Goal: Entertainment & Leisure: Browse casually

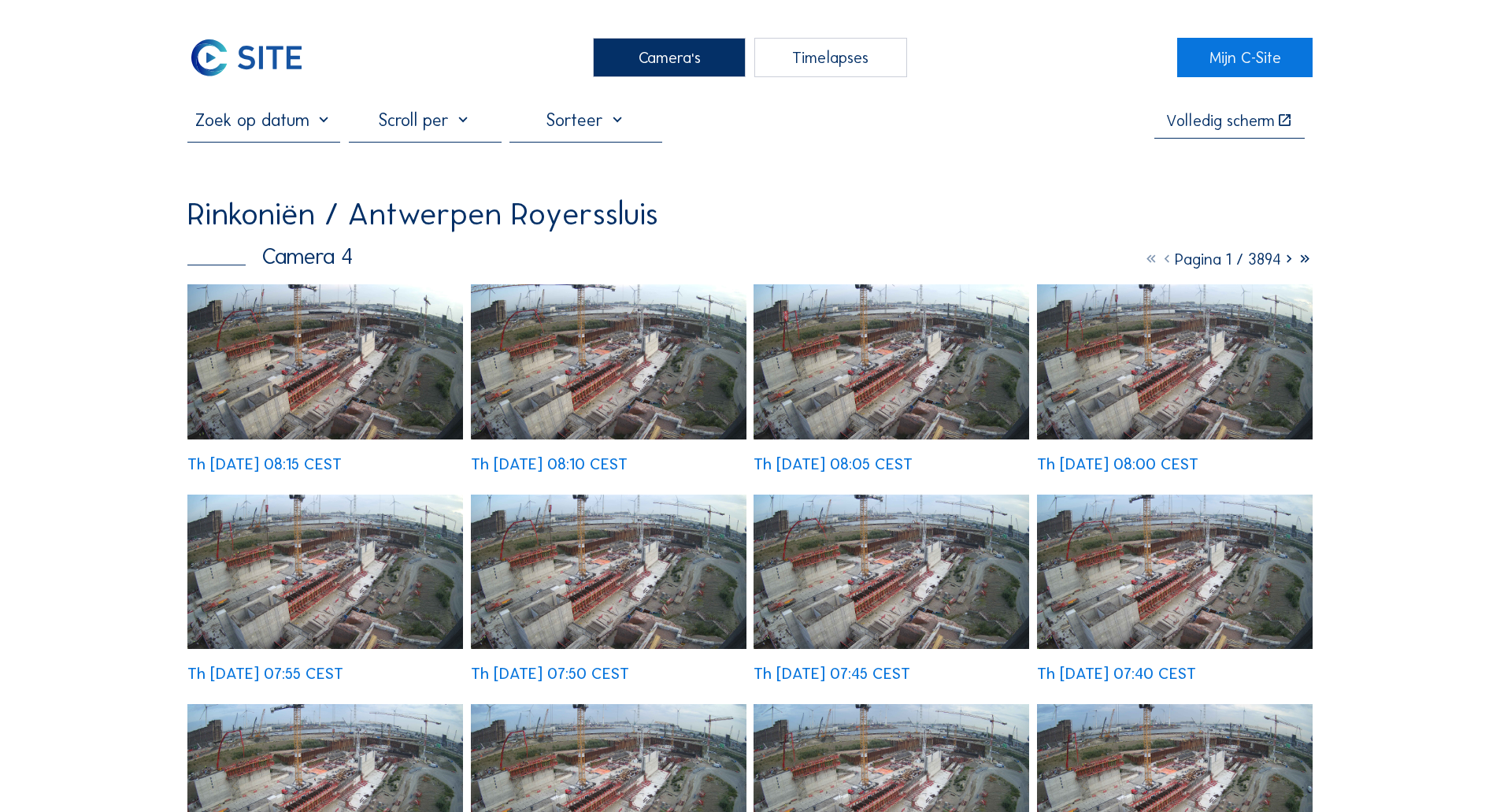
click at [289, 328] on img at bounding box center [324, 362] width 276 height 156
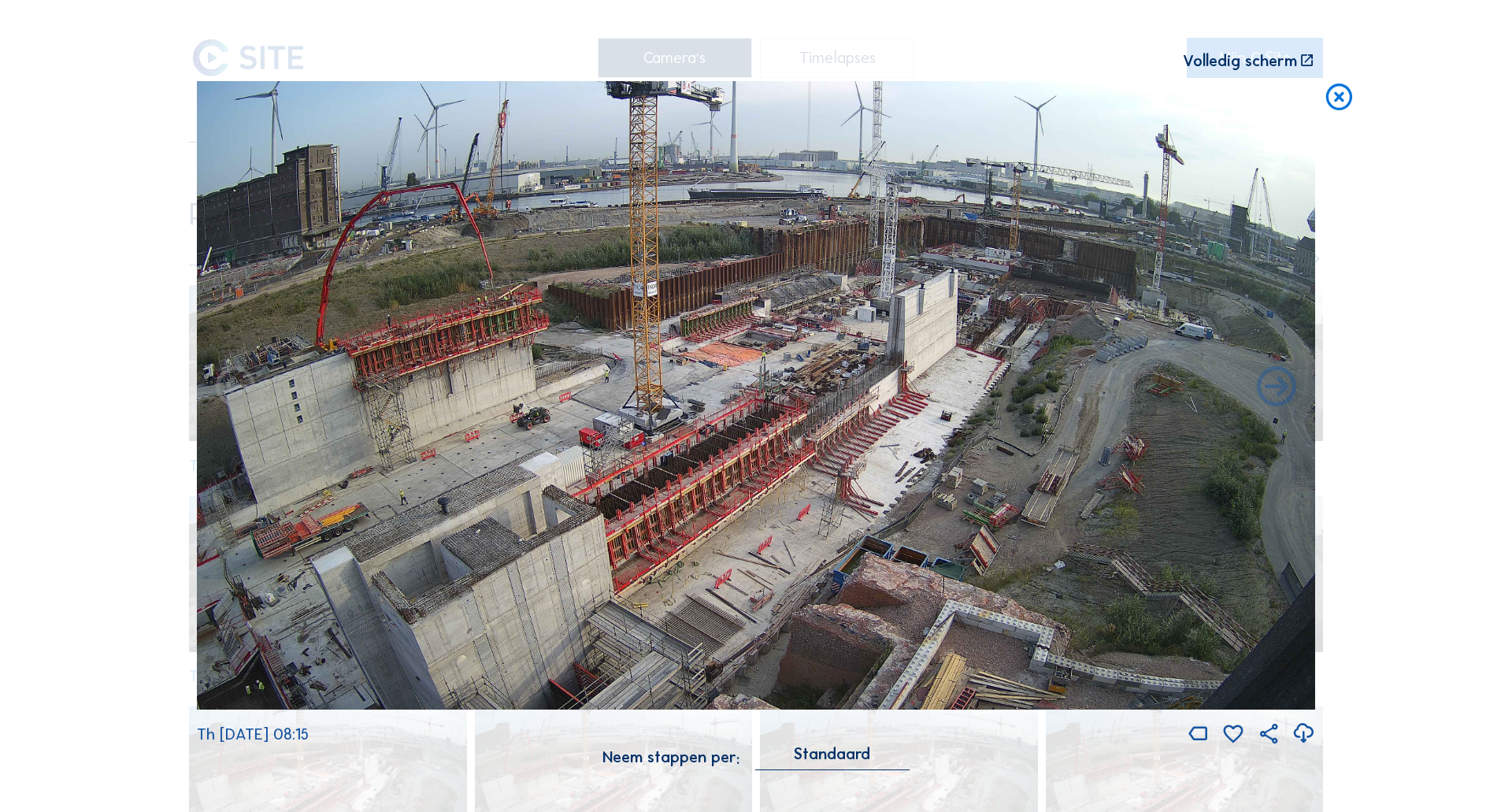
click at [1338, 102] on icon at bounding box center [1338, 97] width 32 height 33
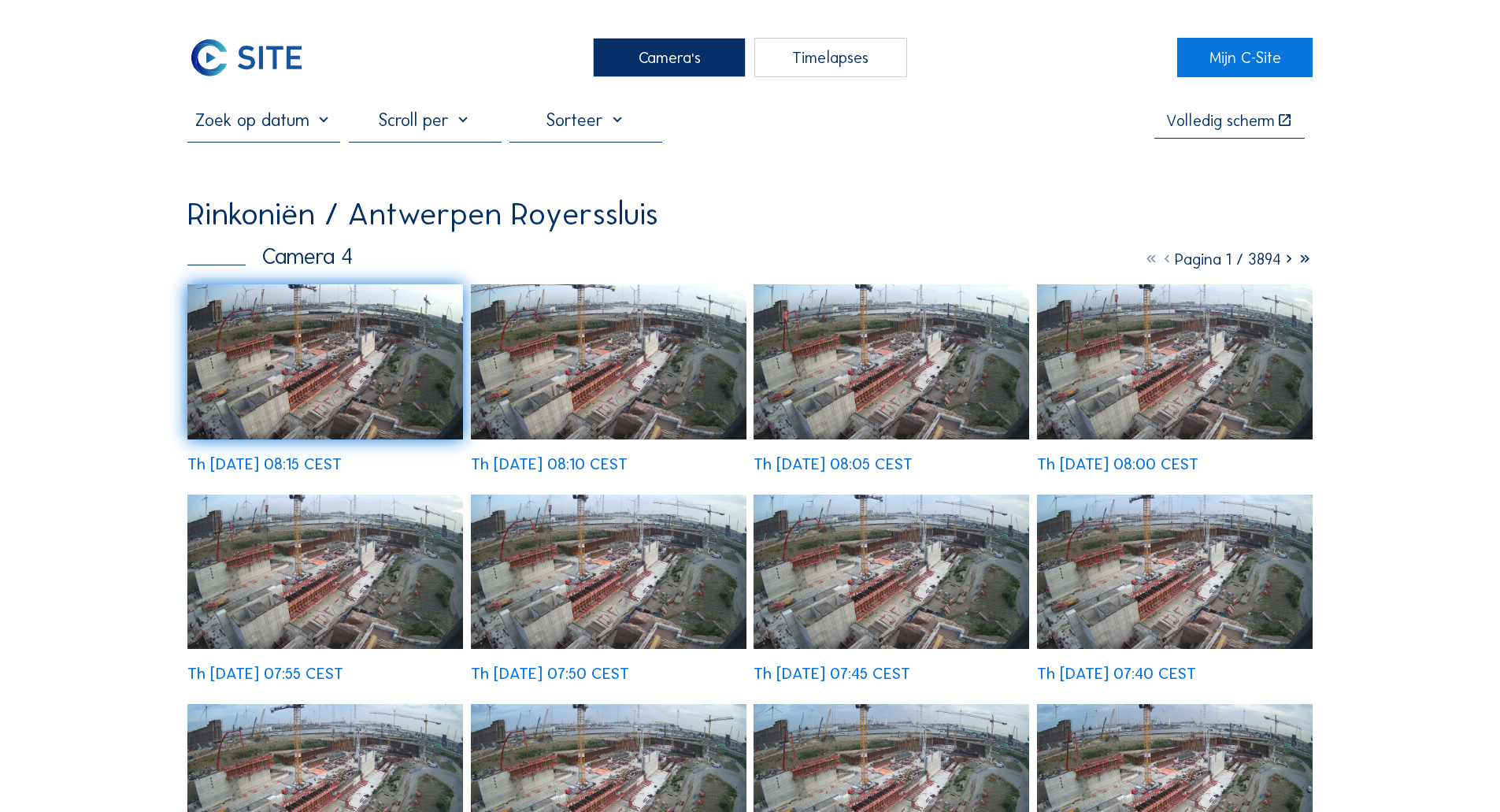
click at [659, 55] on div "Camera's" at bounding box center [669, 57] width 153 height 39
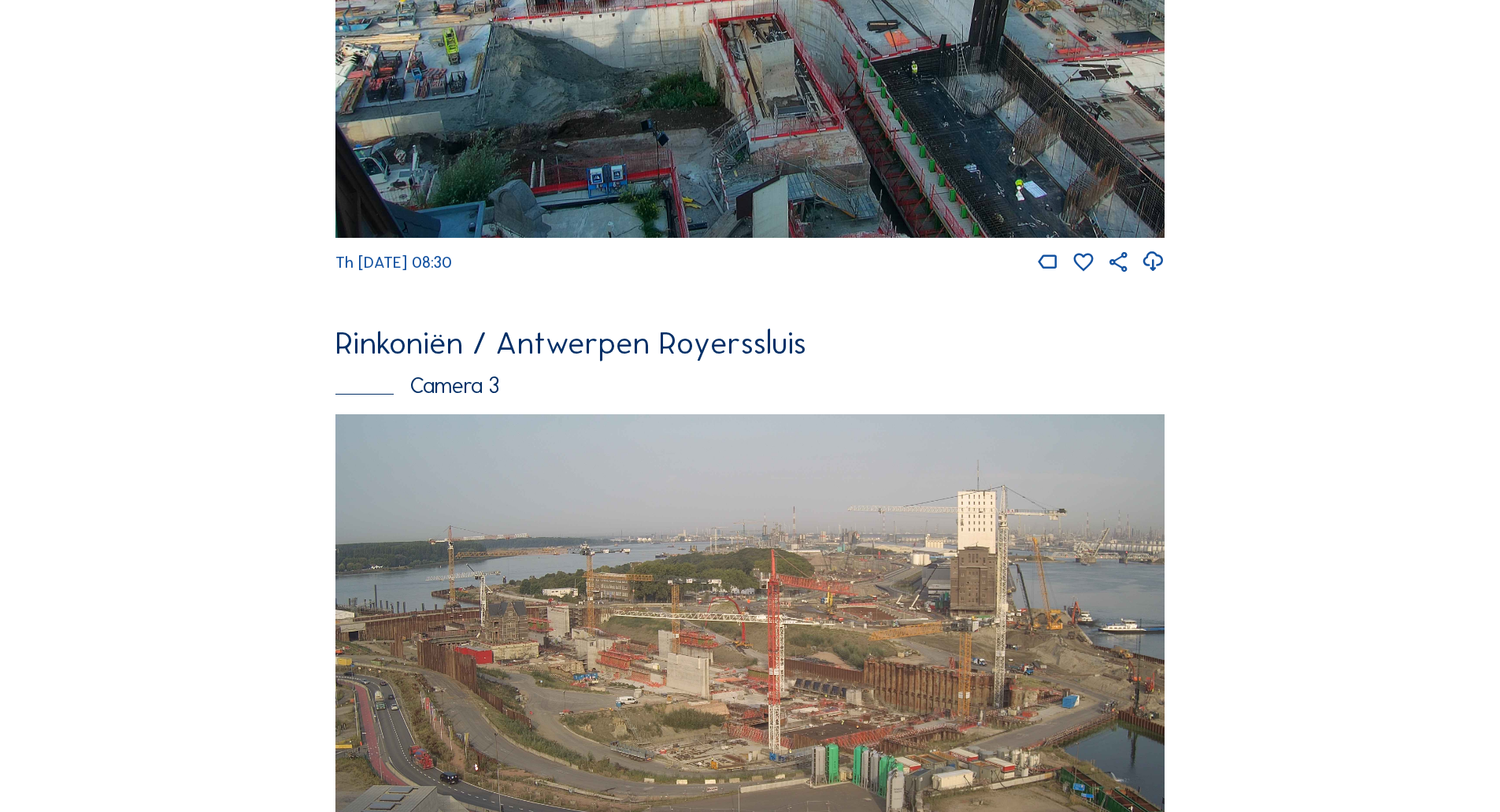
scroll to position [1574, 0]
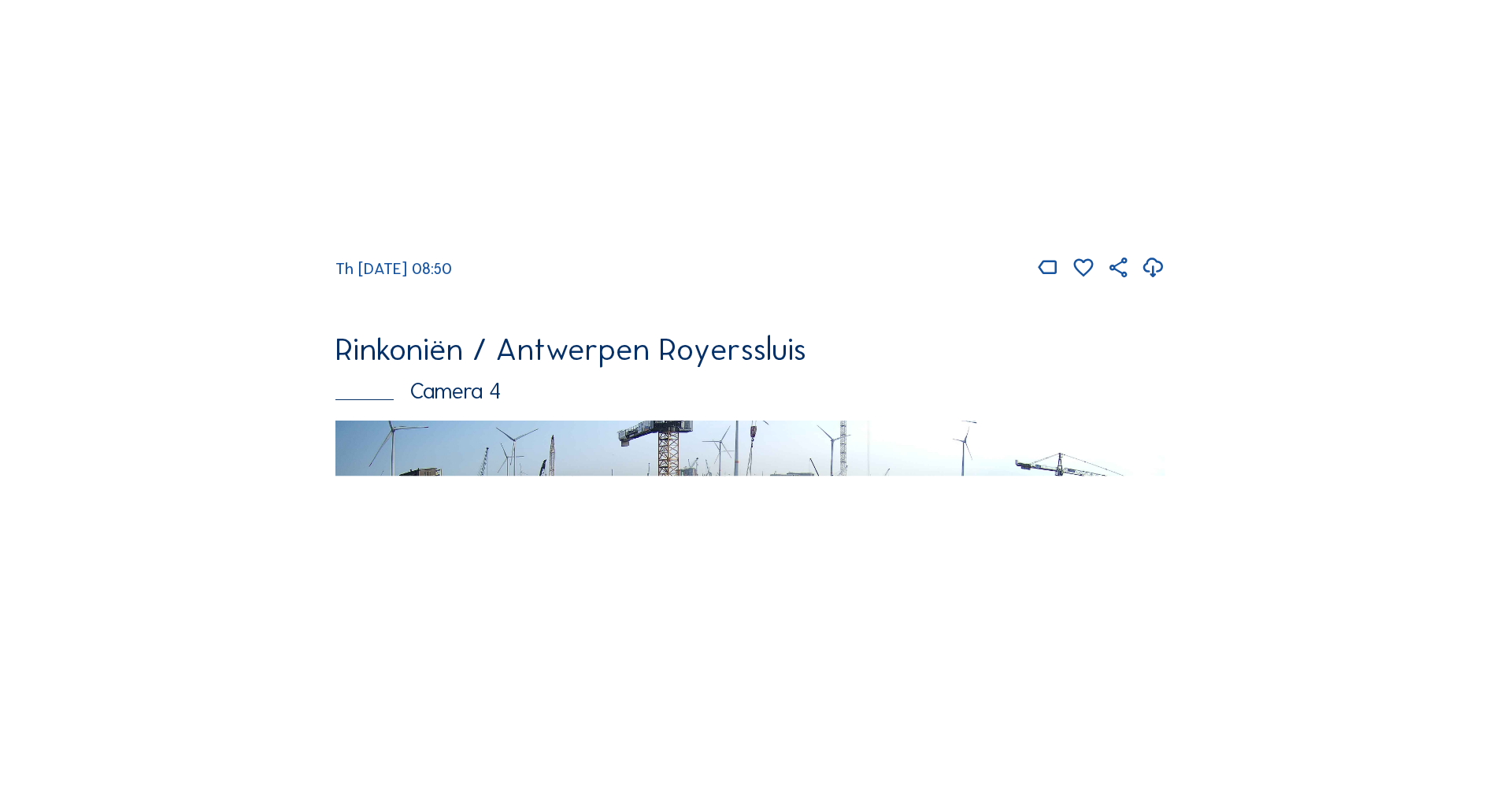
scroll to position [1811, 0]
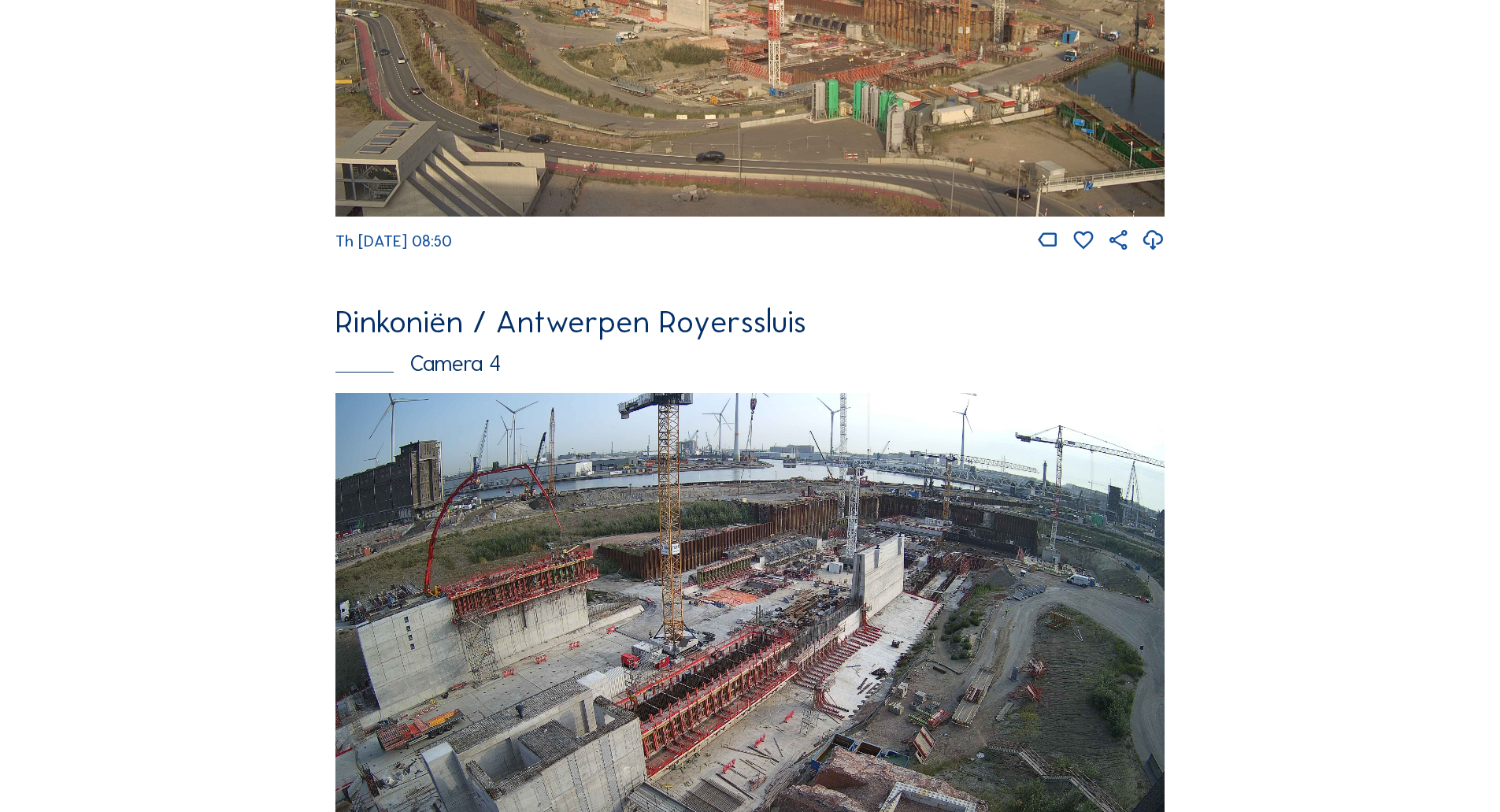
click at [635, 530] on img at bounding box center [750, 626] width 829 height 467
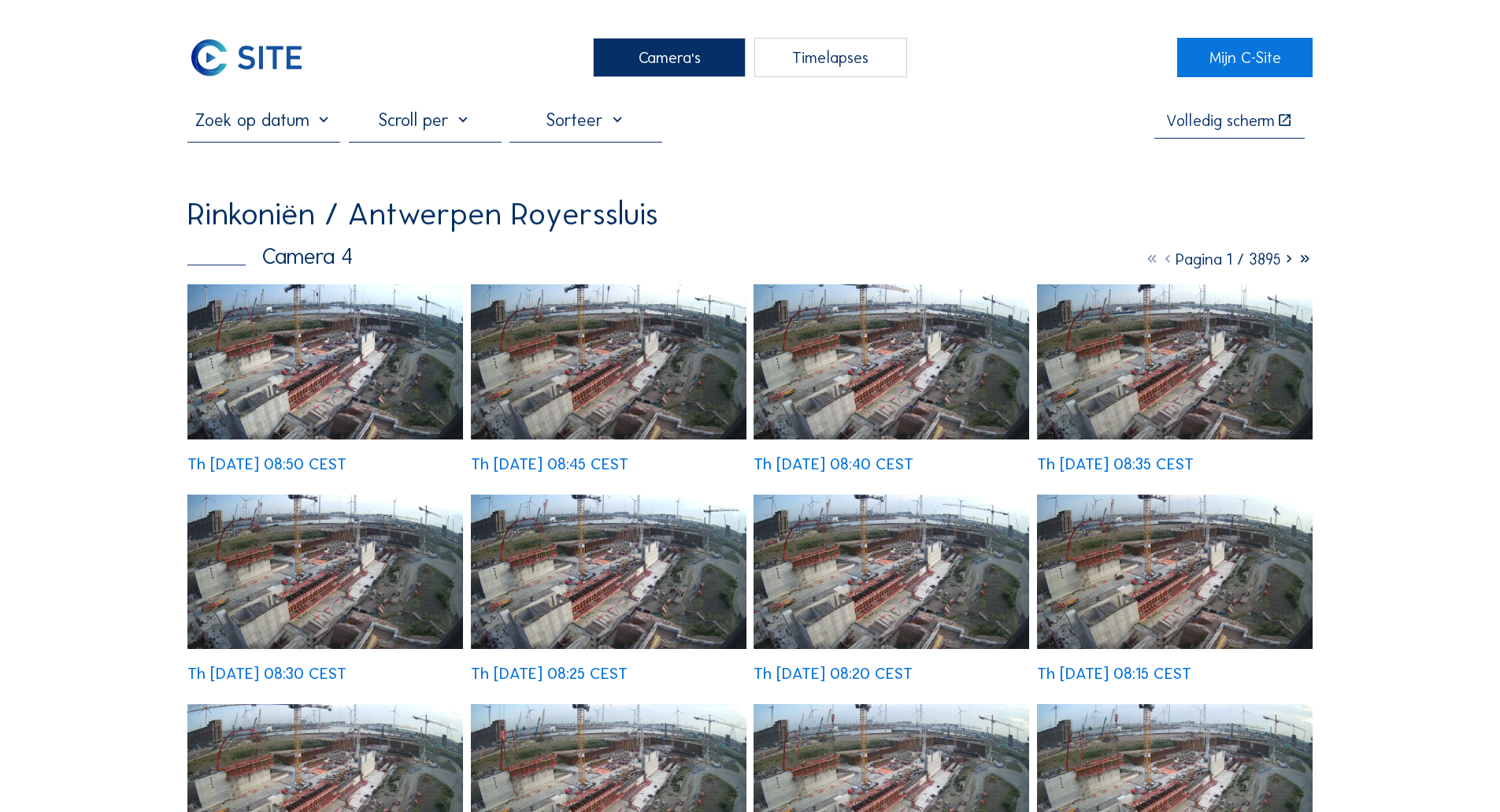
click at [319, 358] on img at bounding box center [324, 362] width 276 height 156
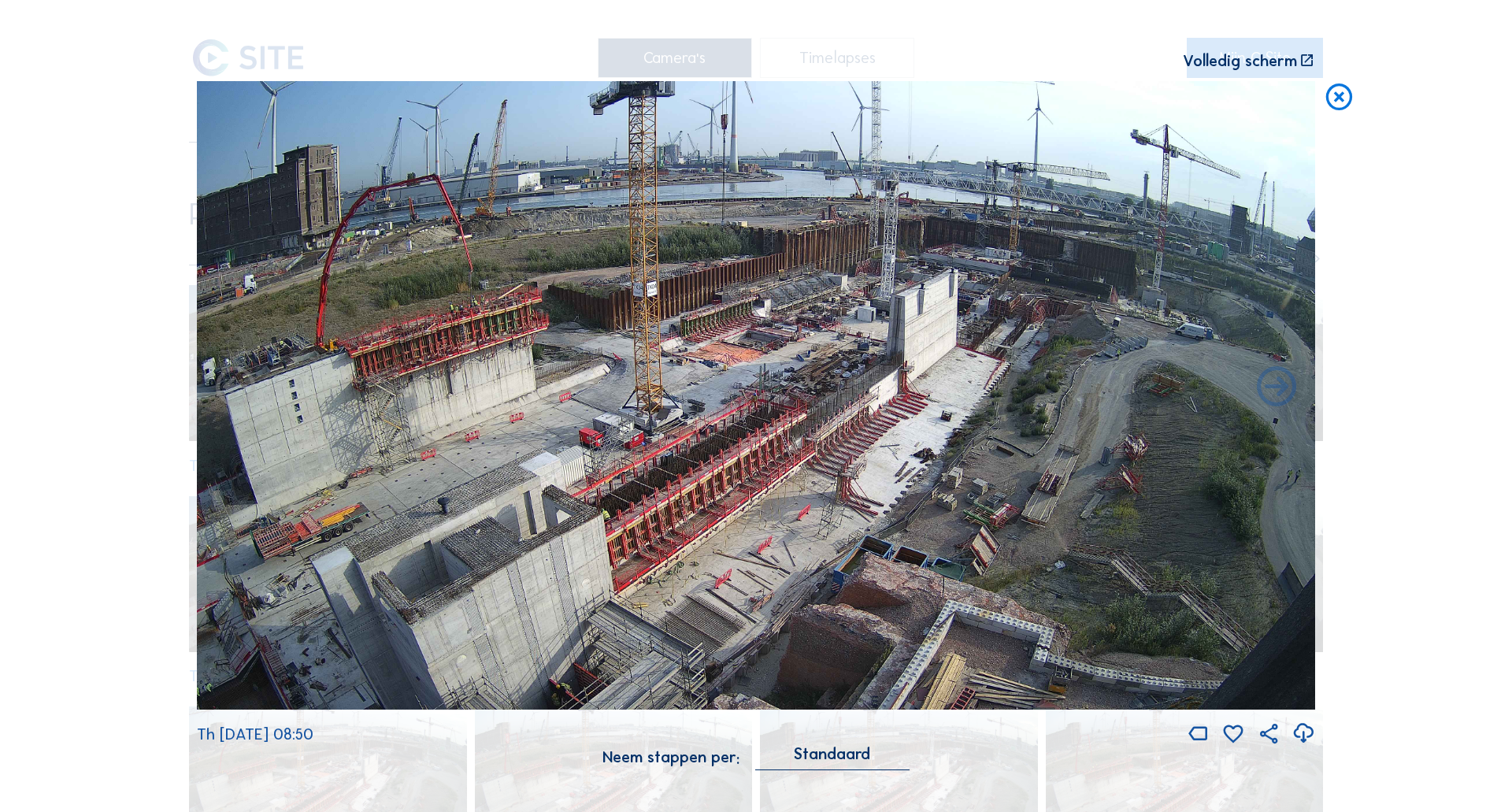
click at [1345, 96] on icon at bounding box center [1338, 97] width 32 height 33
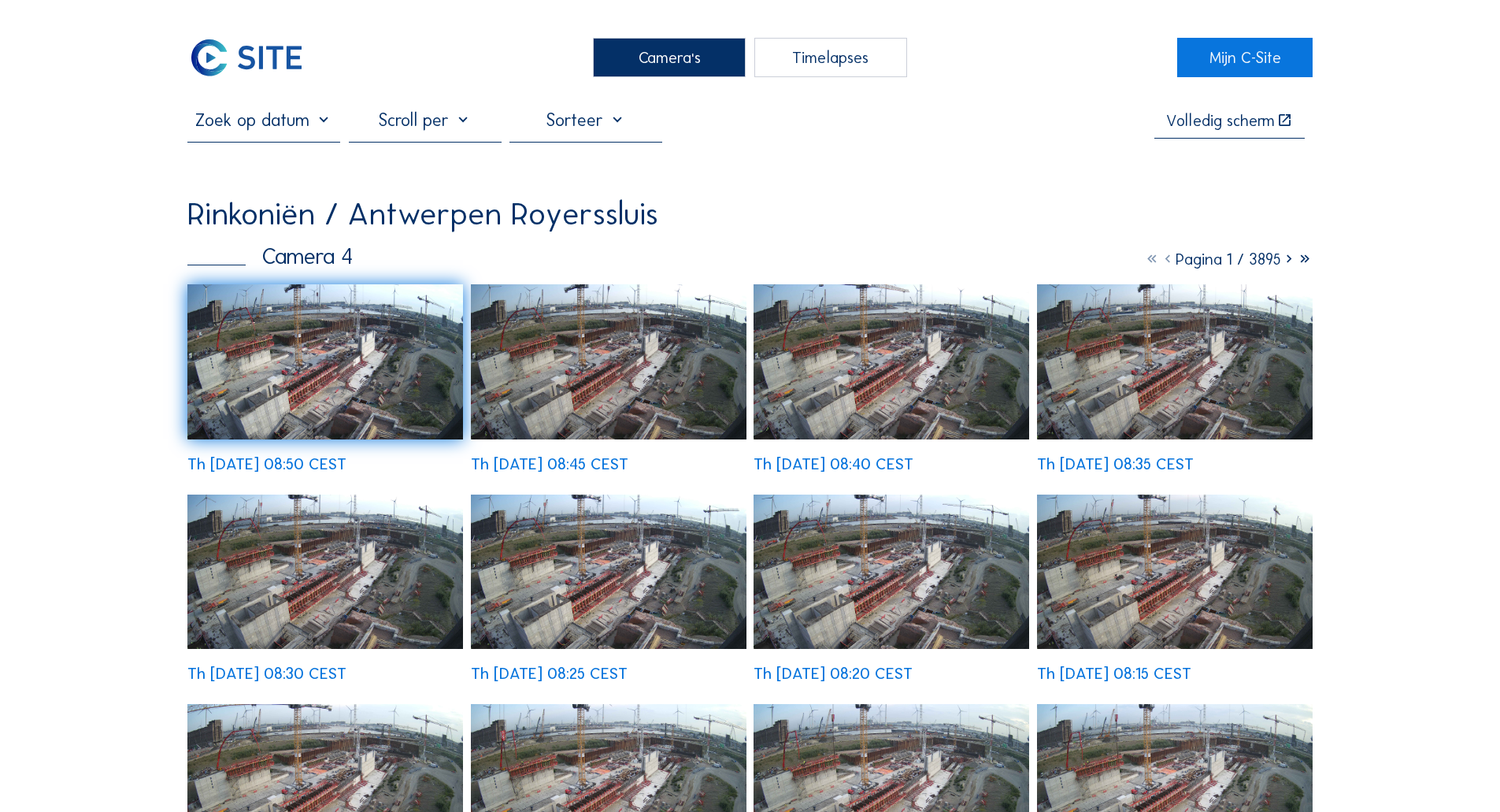
click at [661, 61] on div "Camera's" at bounding box center [669, 57] width 153 height 39
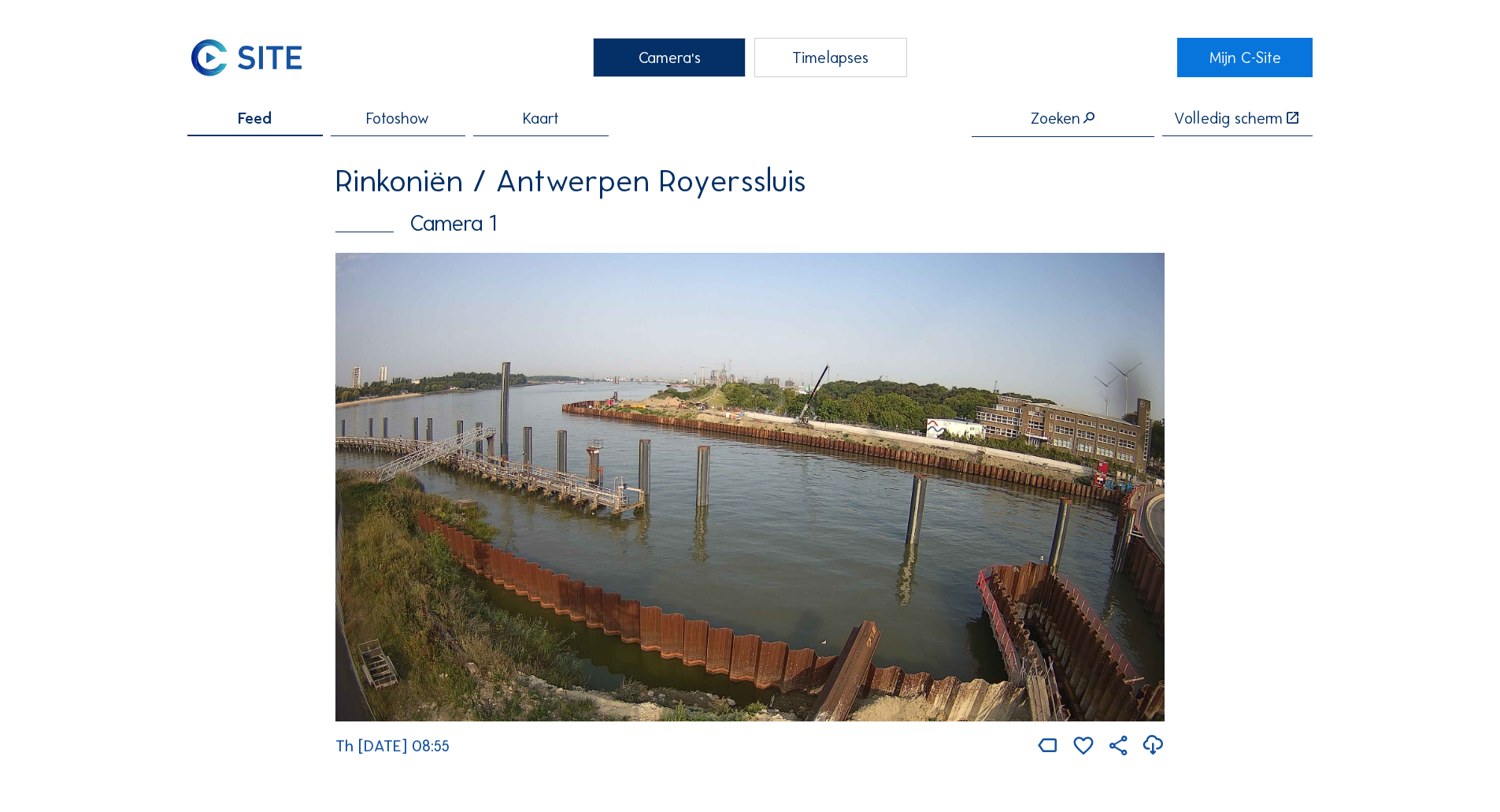
click at [633, 53] on div "Camera's" at bounding box center [669, 57] width 153 height 39
drag, startPoint x: 725, startPoint y: 184, endPoint x: 777, endPoint y: 216, distance: 61.1
click at [770, 214] on div "Rinkoniën / Antwerpen Royerssluis Camera 1" at bounding box center [750, 209] width 829 height 88
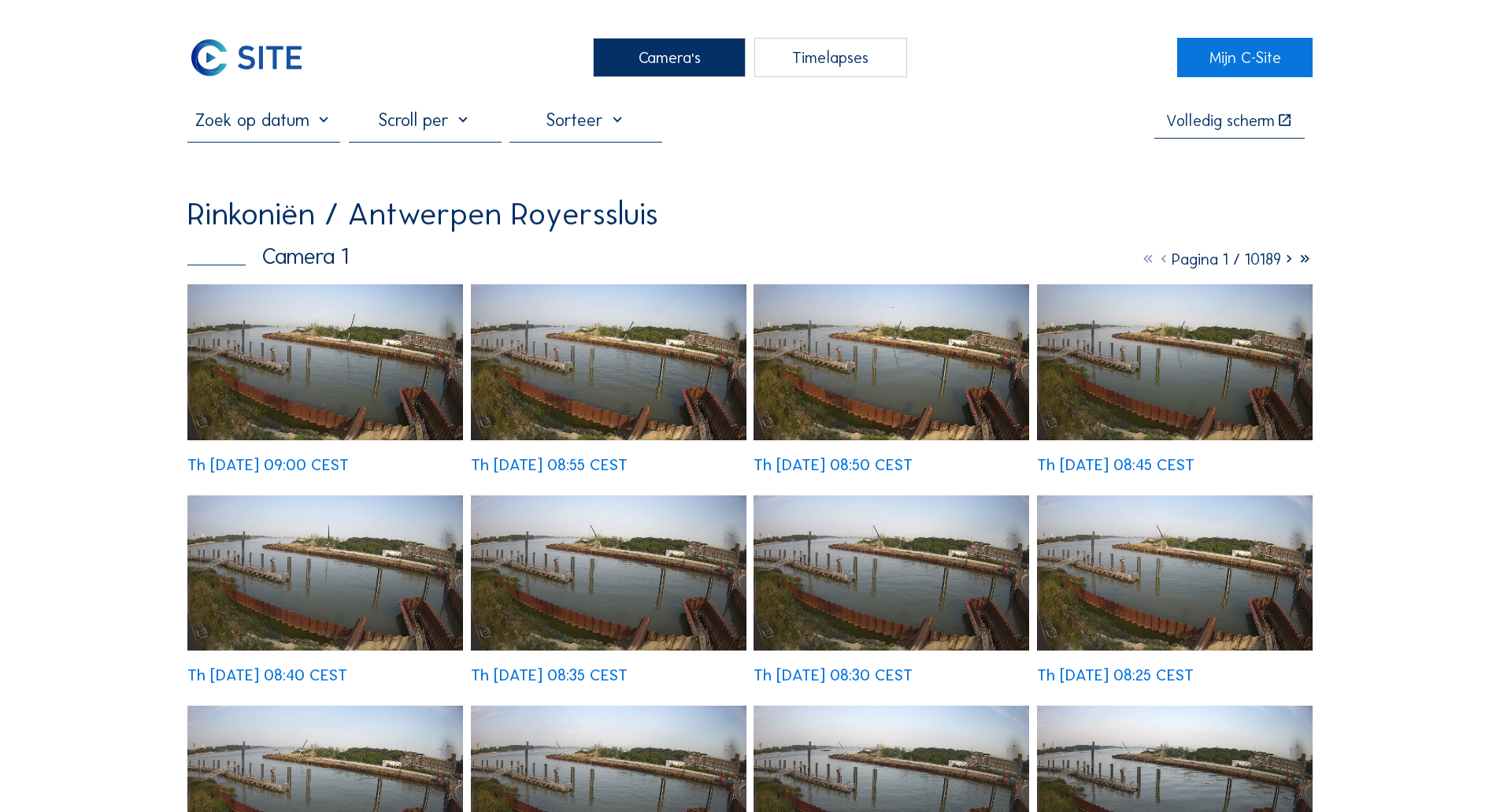
click at [698, 72] on div "Camera's" at bounding box center [669, 57] width 153 height 39
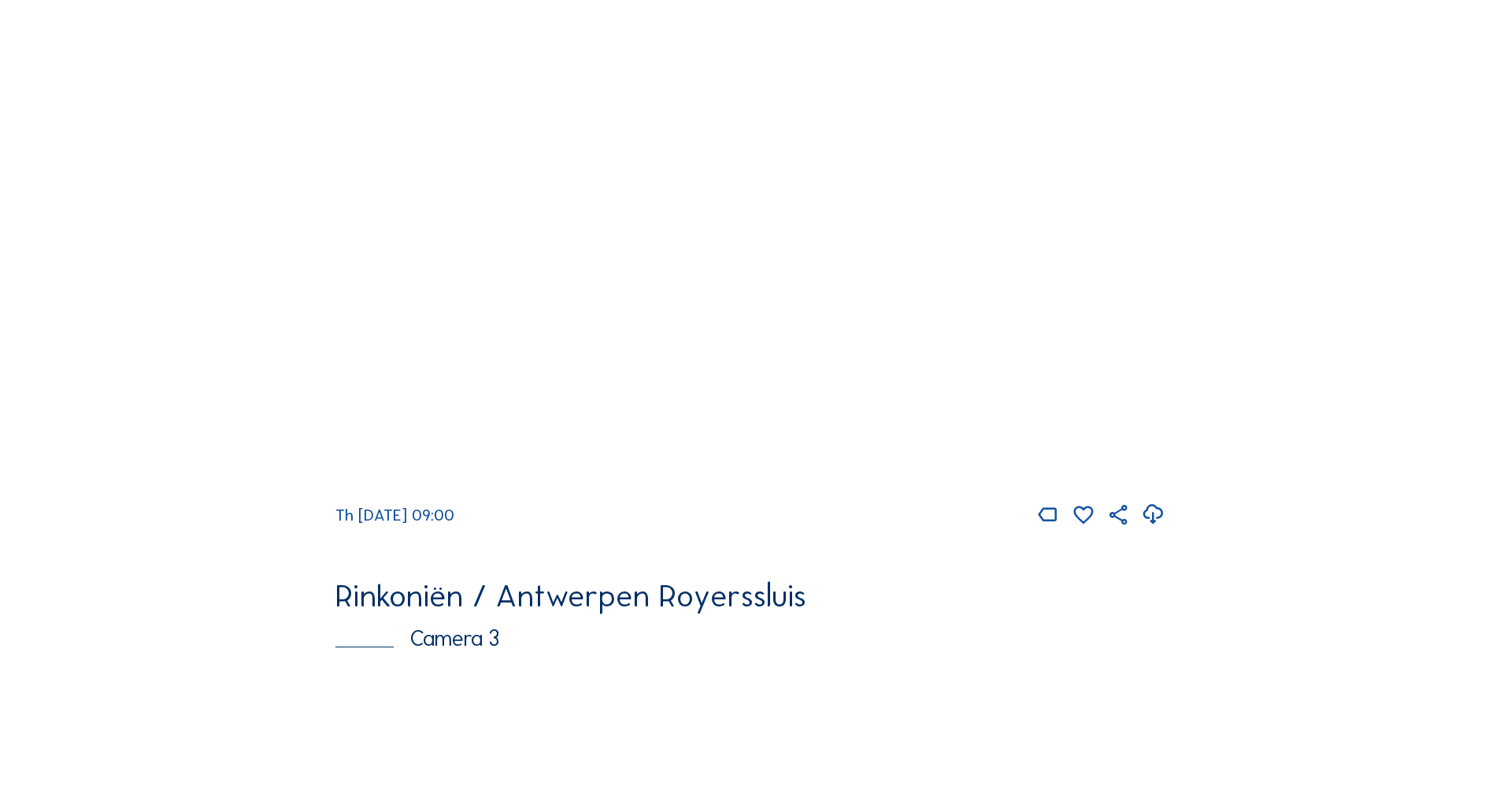
scroll to position [866, 0]
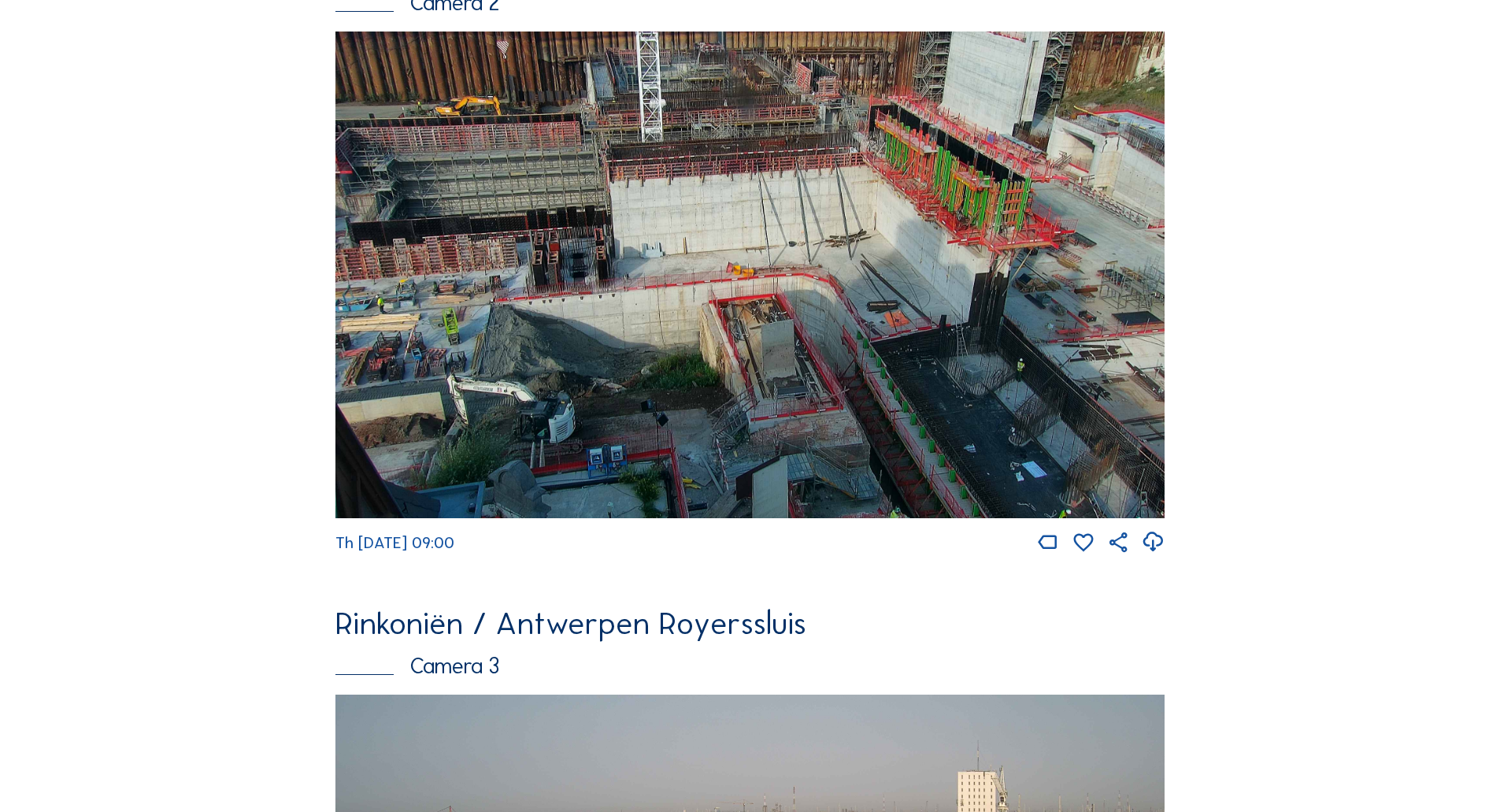
click at [804, 376] on img at bounding box center [750, 275] width 829 height 487
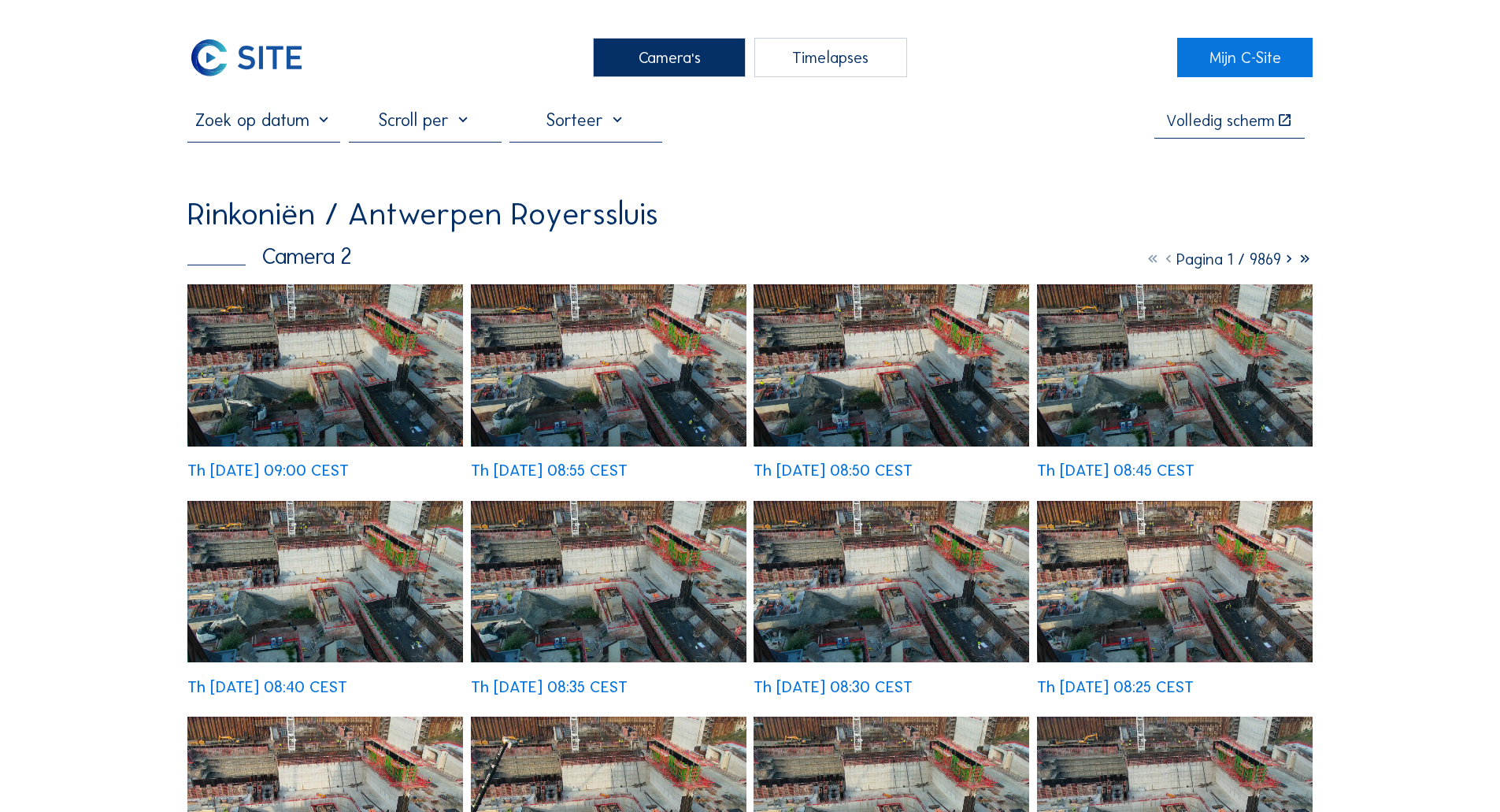
click at [268, 358] on img at bounding box center [324, 364] width 276 height 161
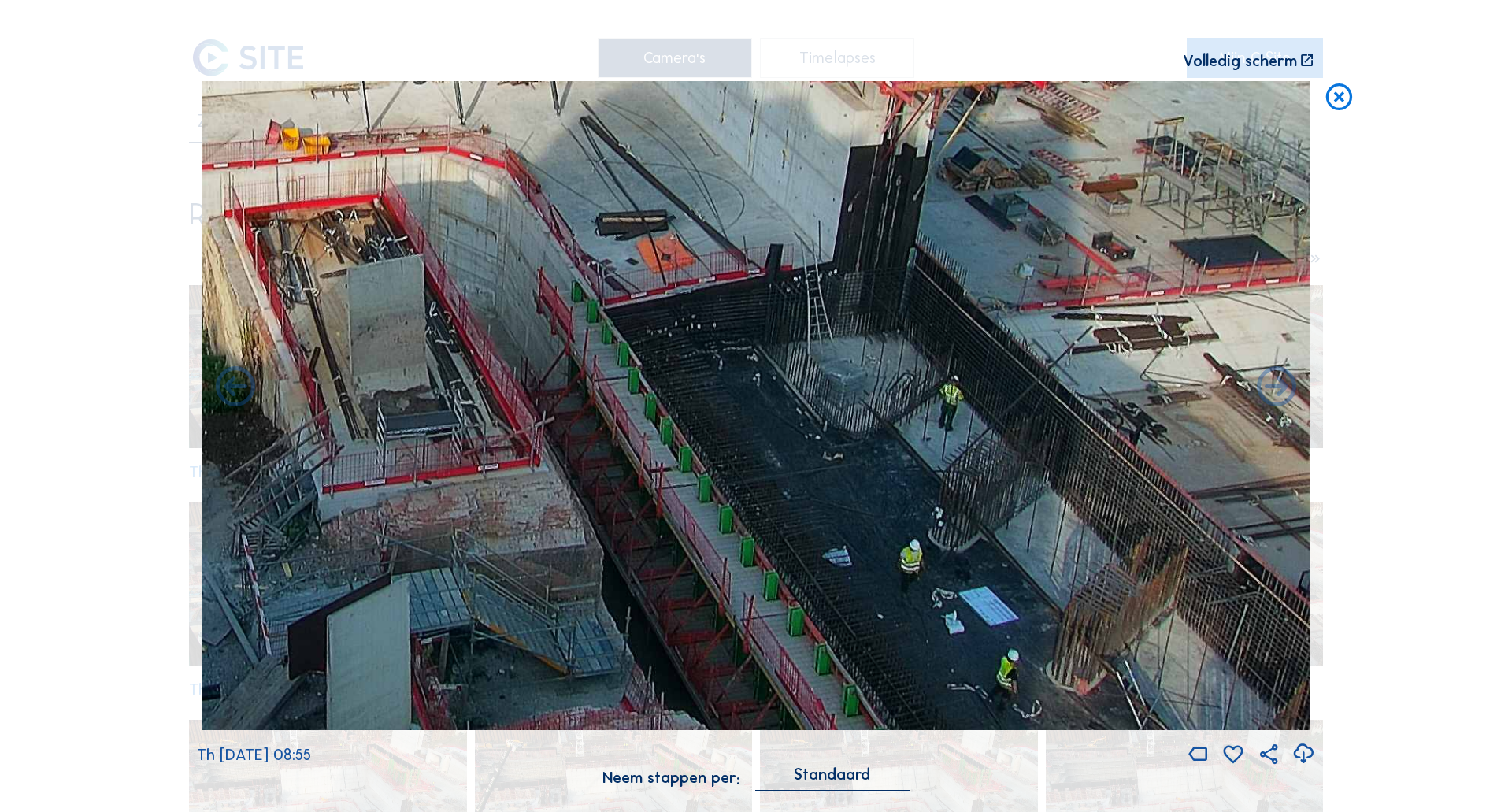
drag, startPoint x: 934, startPoint y: 547, endPoint x: 659, endPoint y: 344, distance: 341.8
click at [659, 344] on img at bounding box center [756, 406] width 1107 height 650
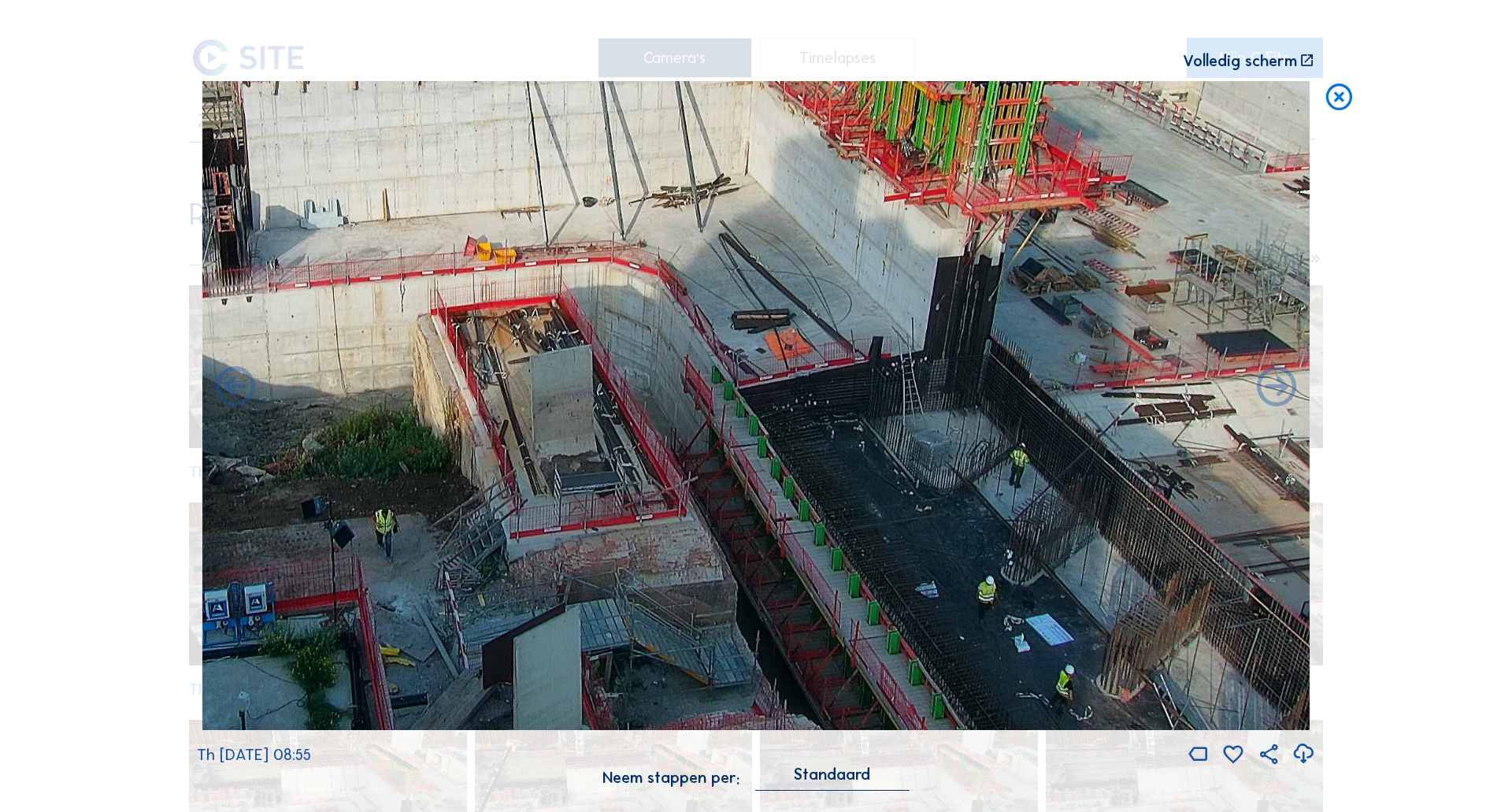
click at [1326, 87] on icon at bounding box center [1338, 97] width 32 height 33
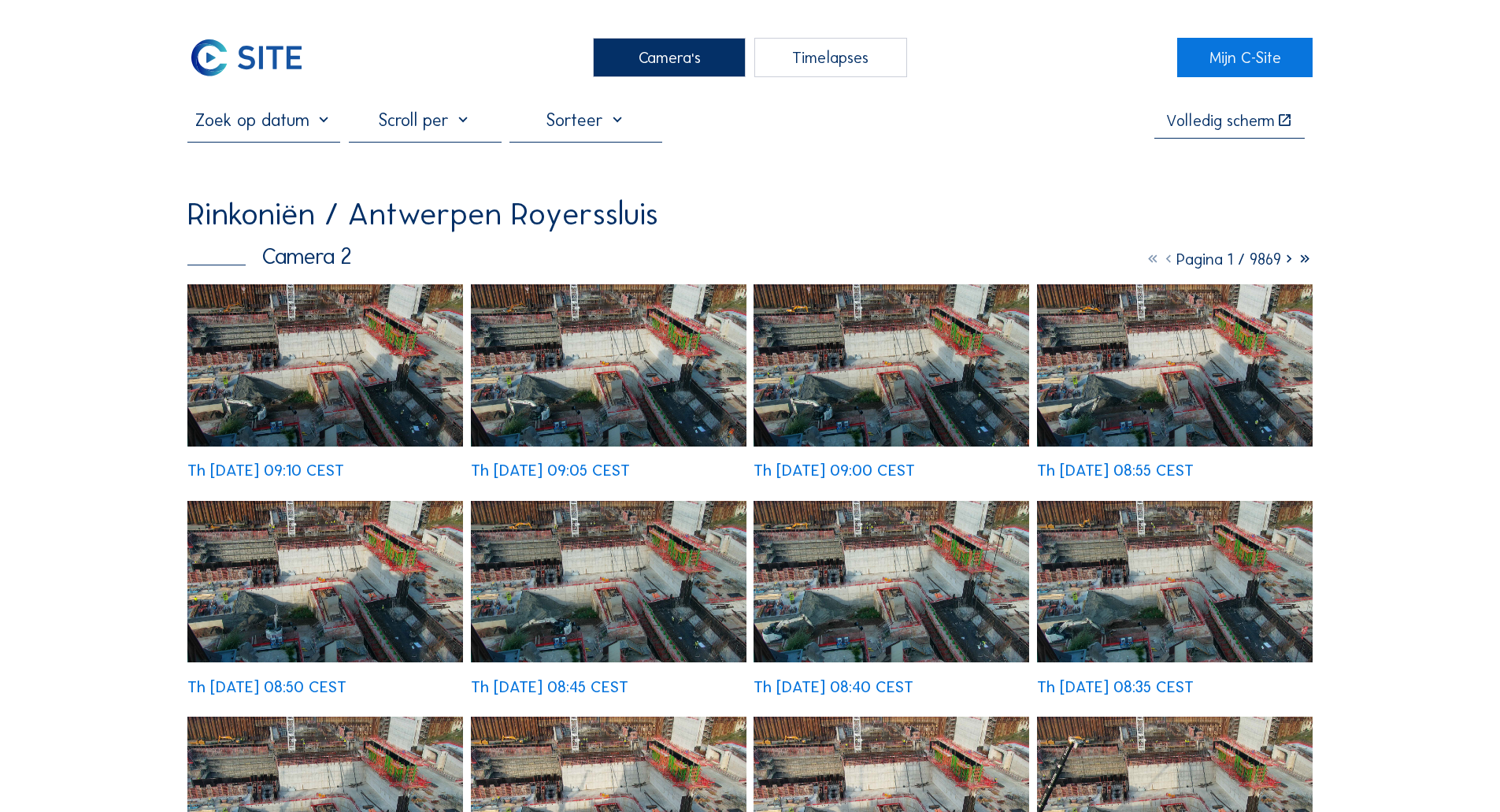
click at [633, 66] on div "Camera's" at bounding box center [669, 57] width 153 height 39
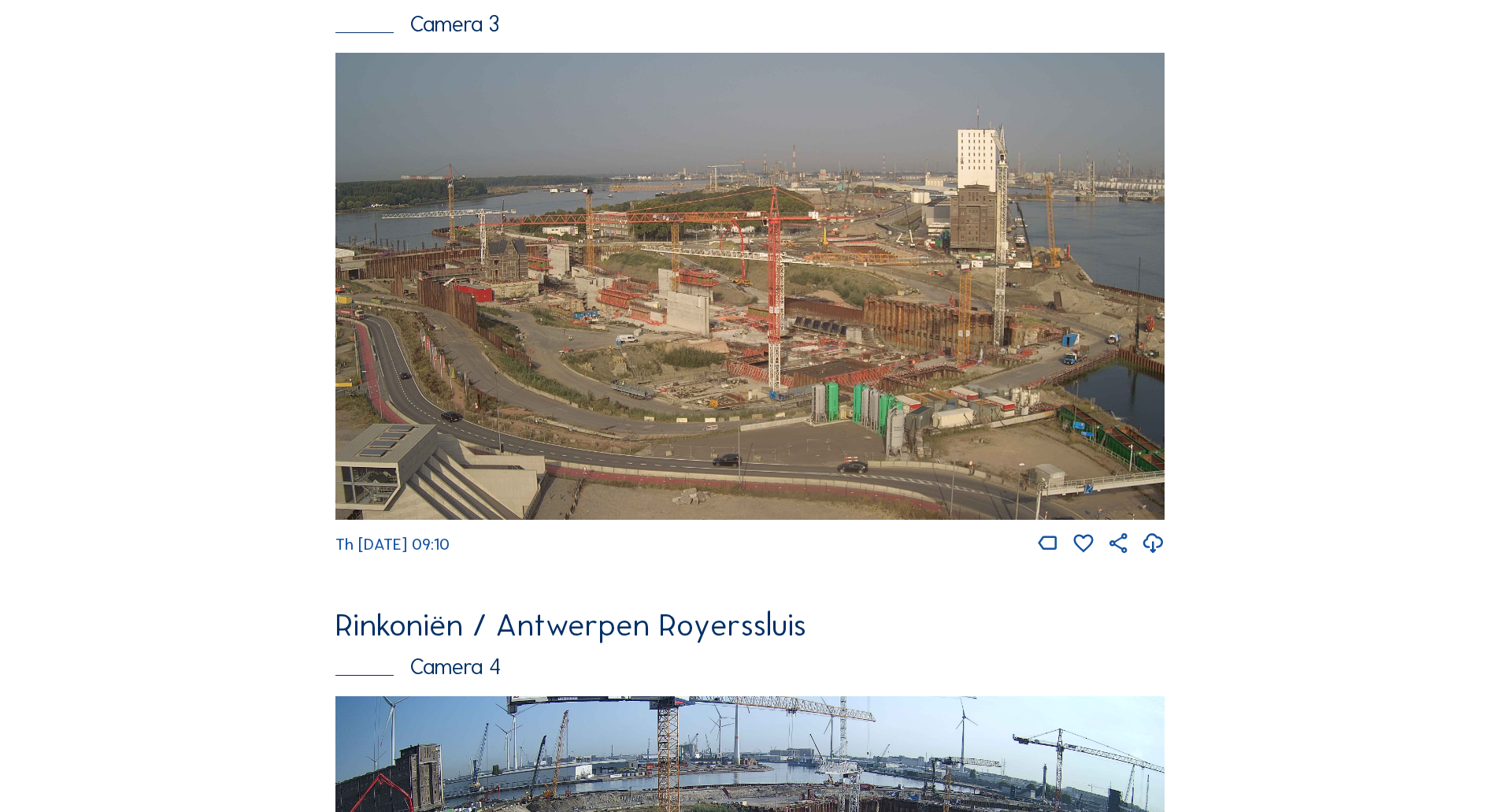
scroll to position [1496, 0]
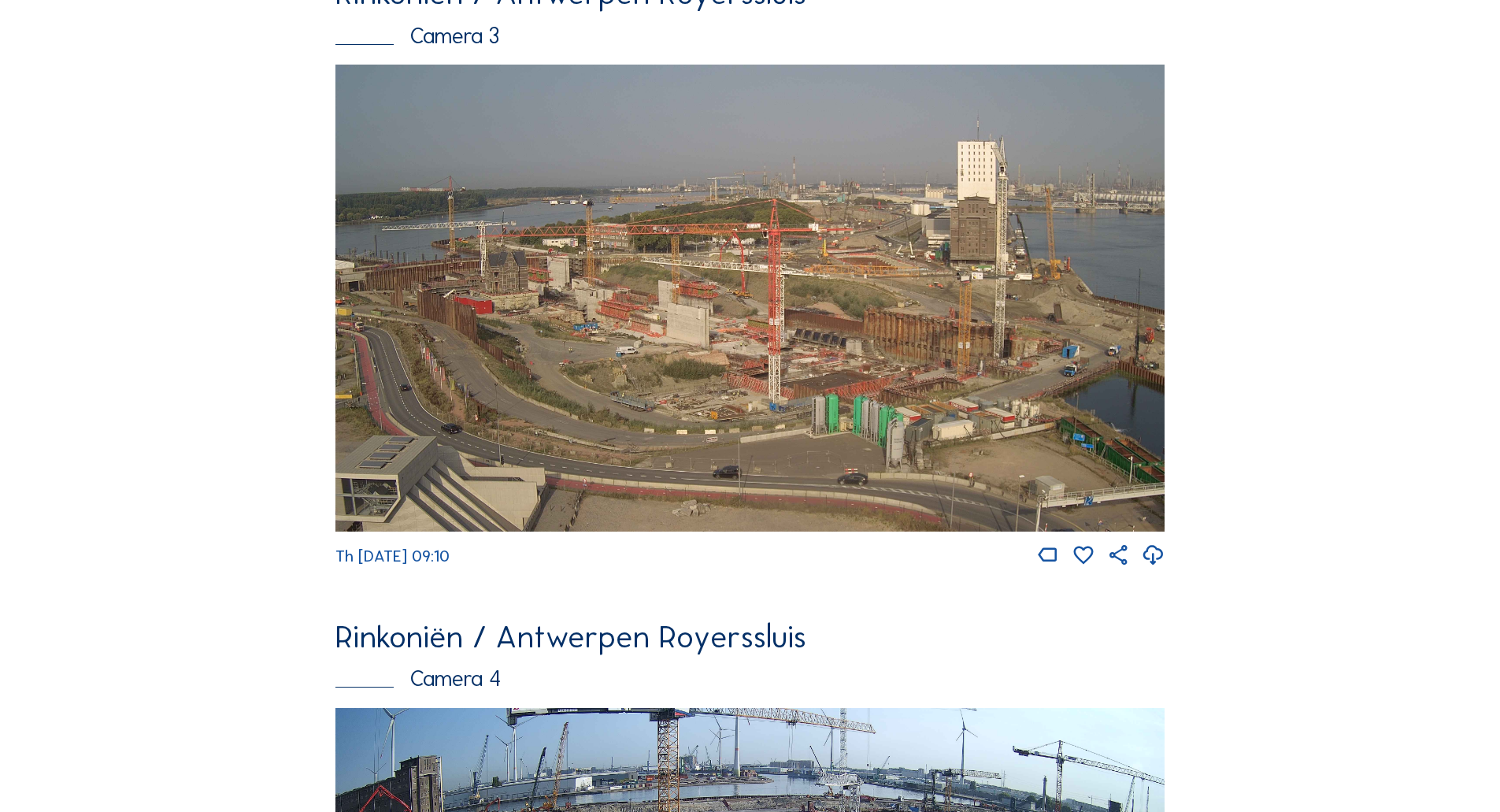
click at [734, 314] on img at bounding box center [750, 298] width 829 height 467
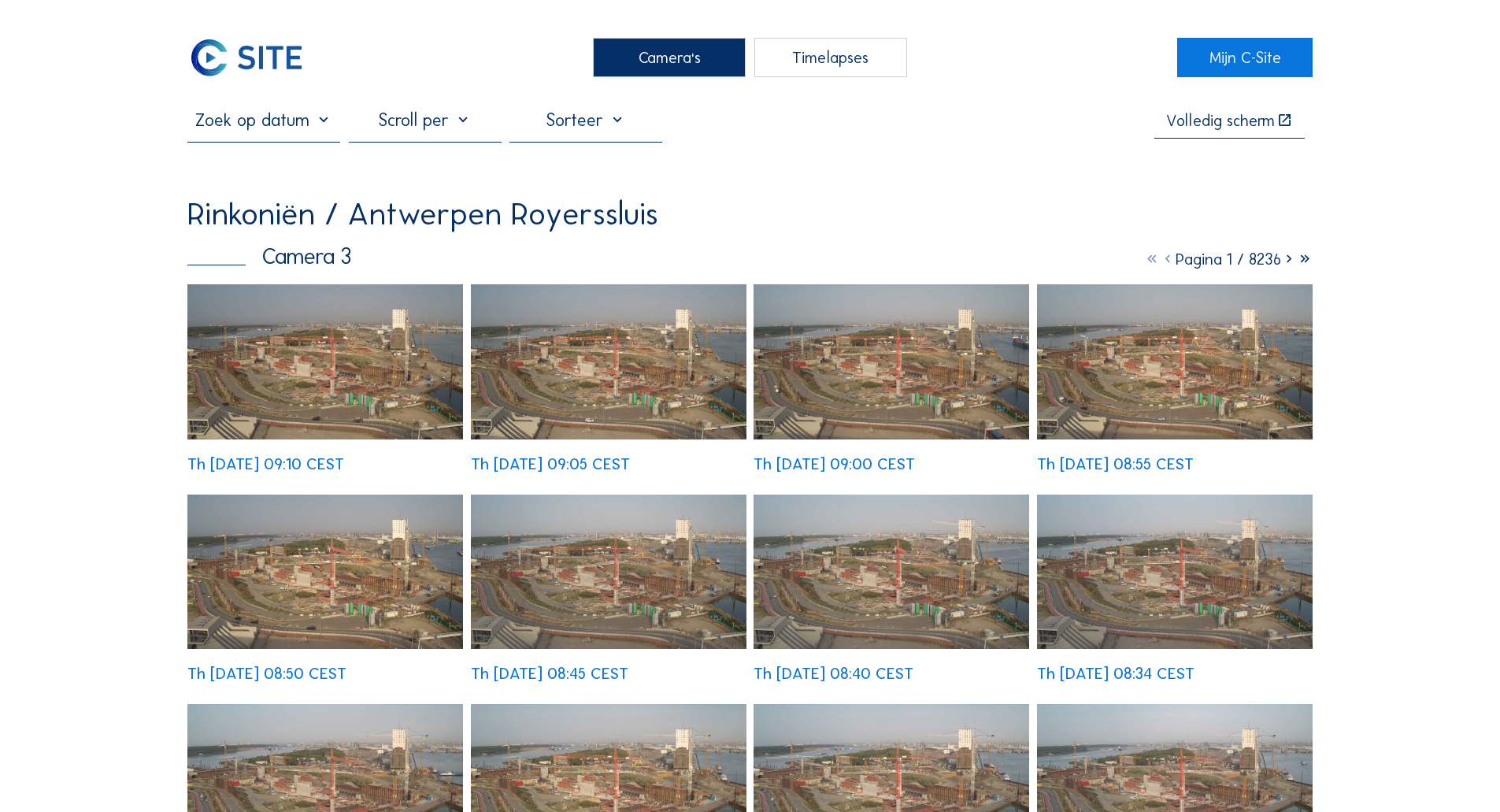
click at [410, 385] on img at bounding box center [324, 362] width 276 height 156
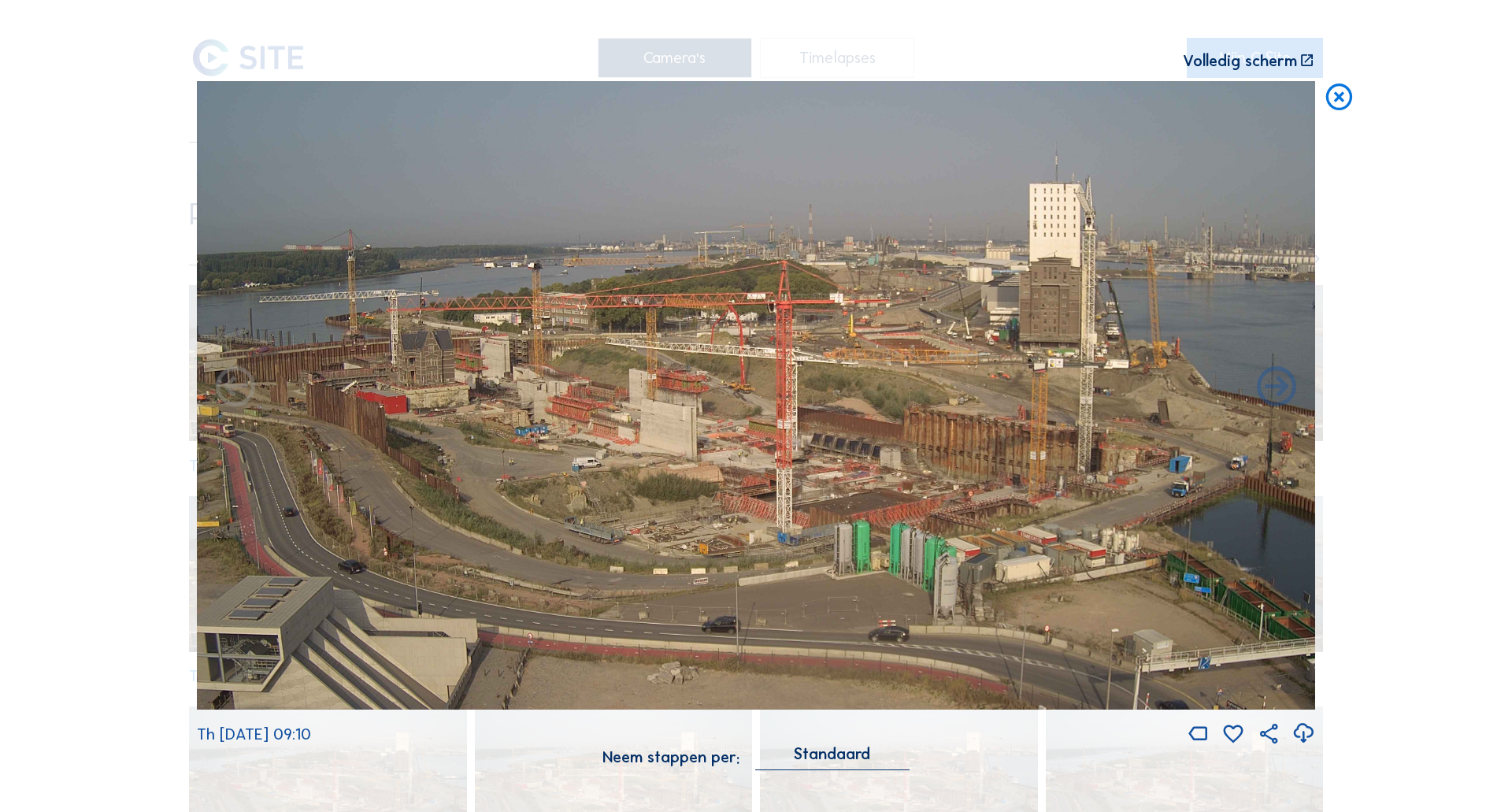
click at [1335, 101] on icon at bounding box center [1338, 97] width 32 height 33
